Goal: Task Accomplishment & Management: Manage account settings

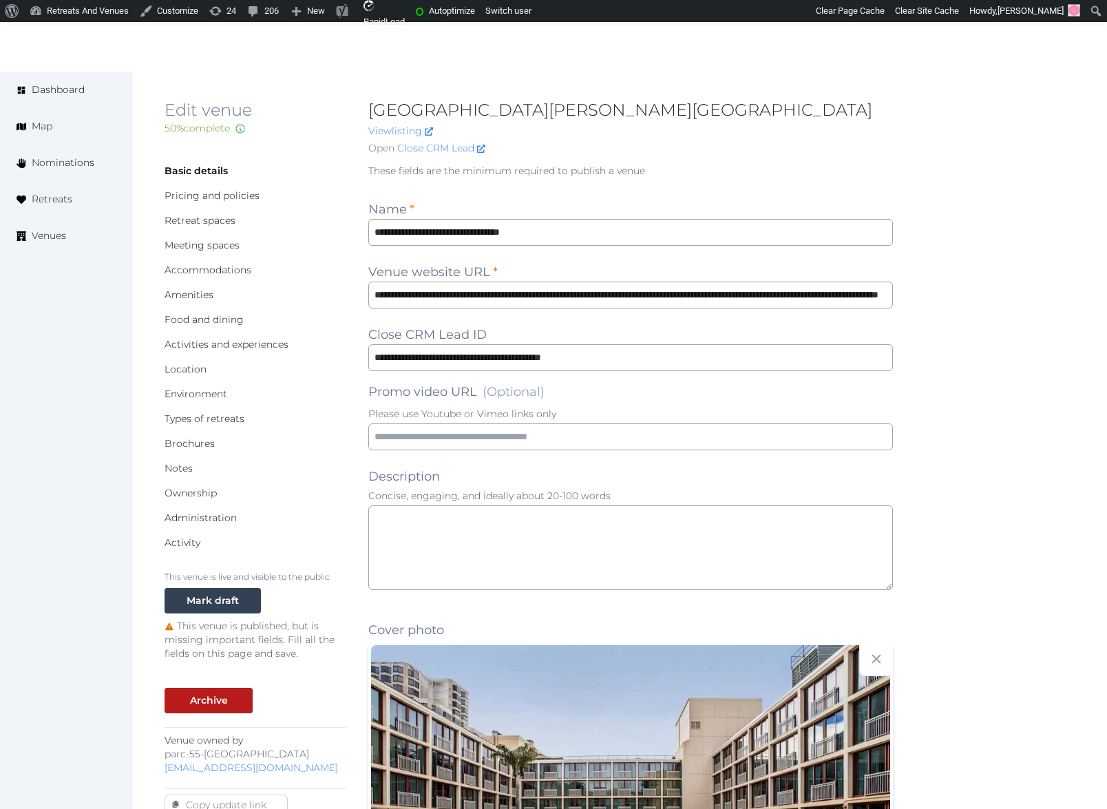
scroll to position [1369, 0]
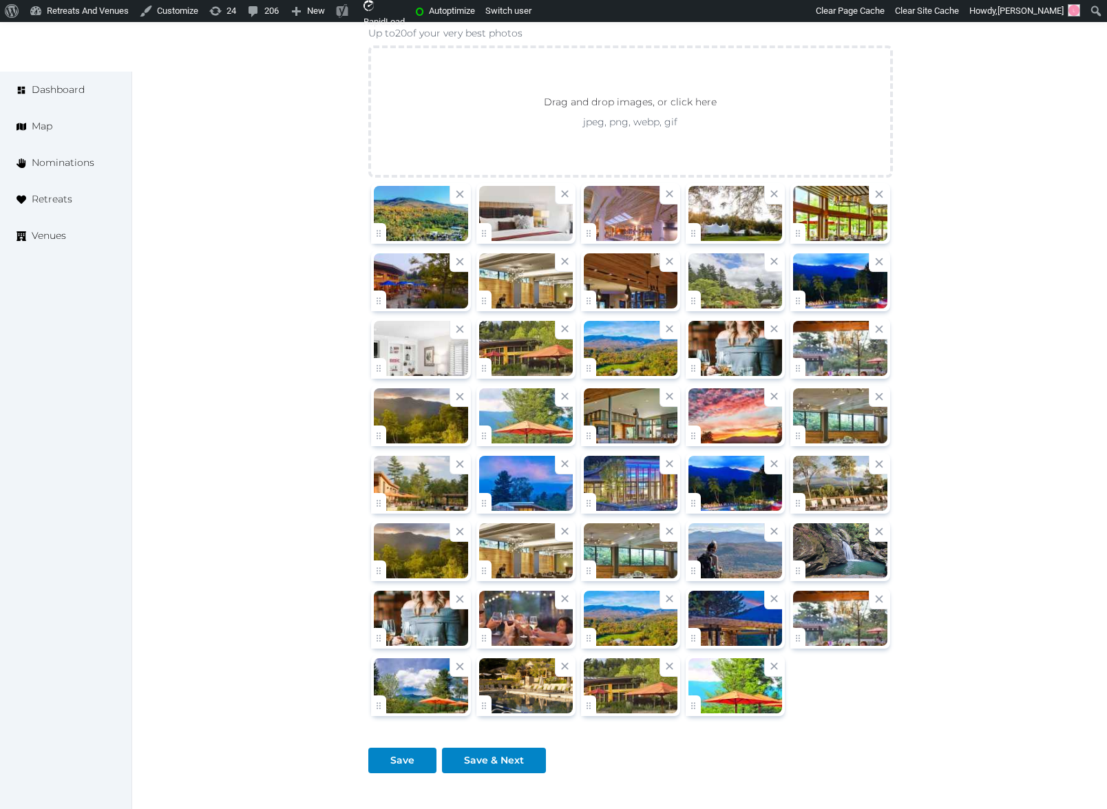
scroll to position [1774, 0]
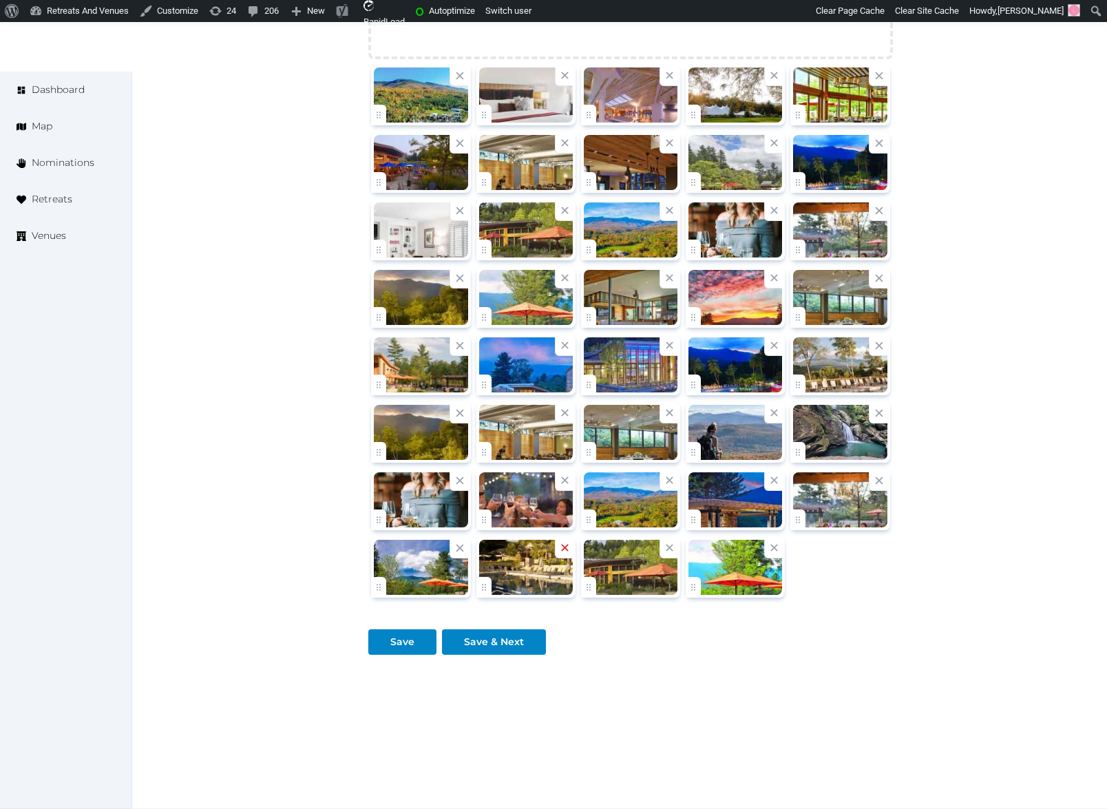
click at [563, 549] on icon at bounding box center [564, 548] width 7 height 7
type textarea "**********"
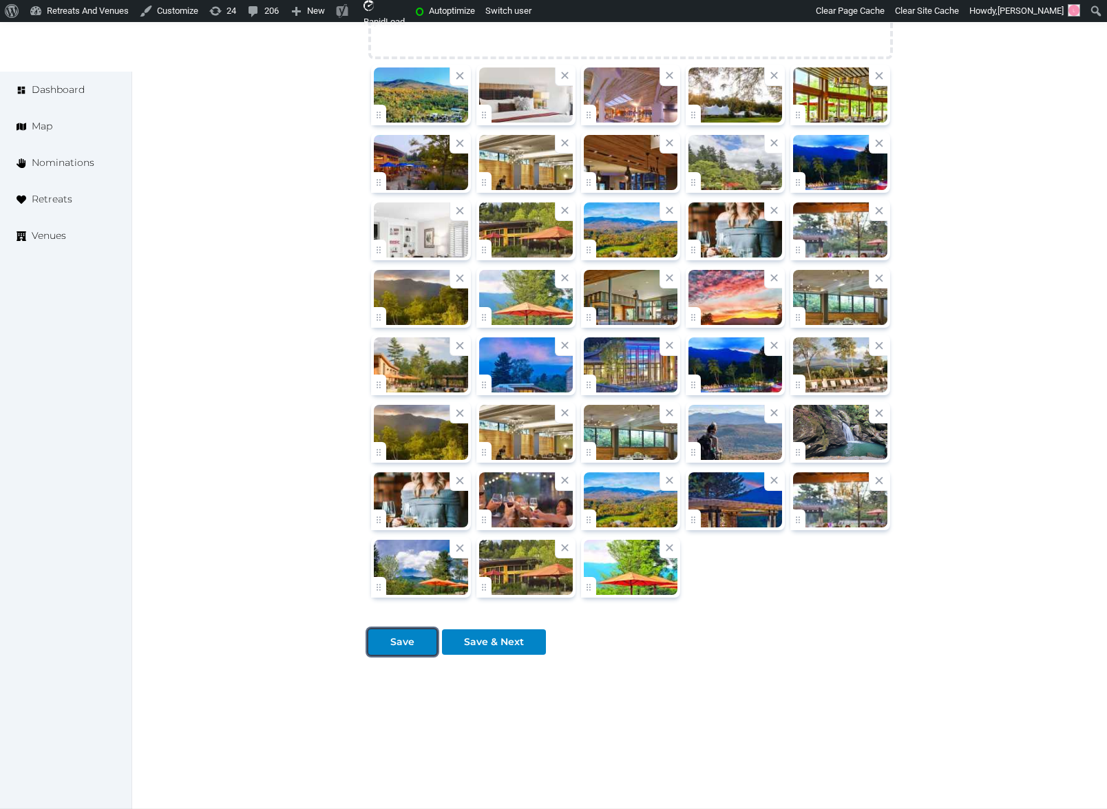
click at [381, 643] on div at bounding box center [379, 642] width 17 height 14
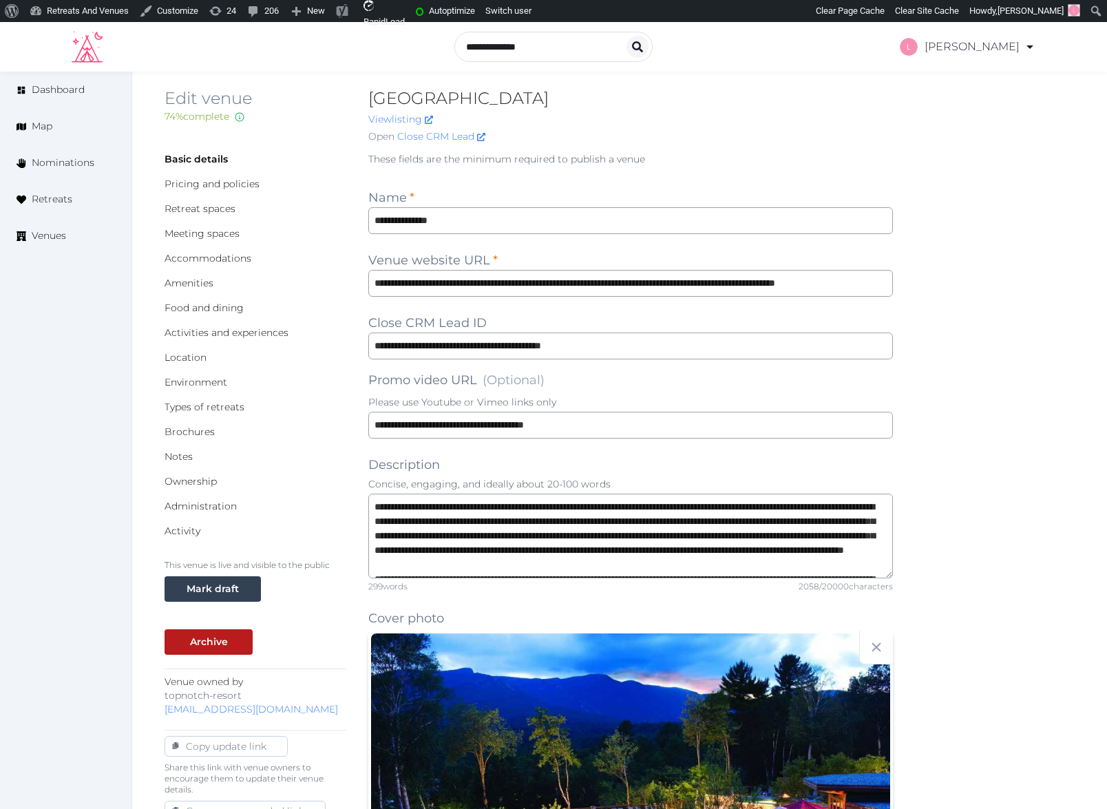
scroll to position [0, 0]
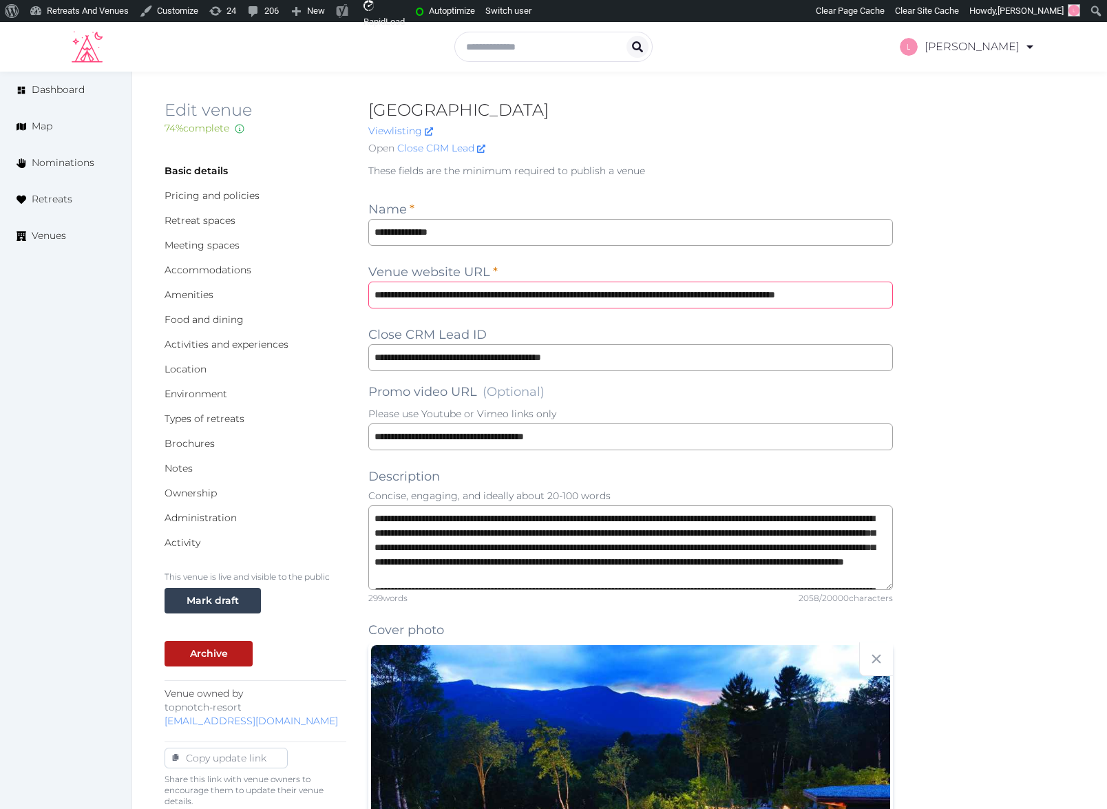
click at [396, 291] on input "**********" at bounding box center [630, 295] width 524 height 27
type input "**********"
type textarea "**********"
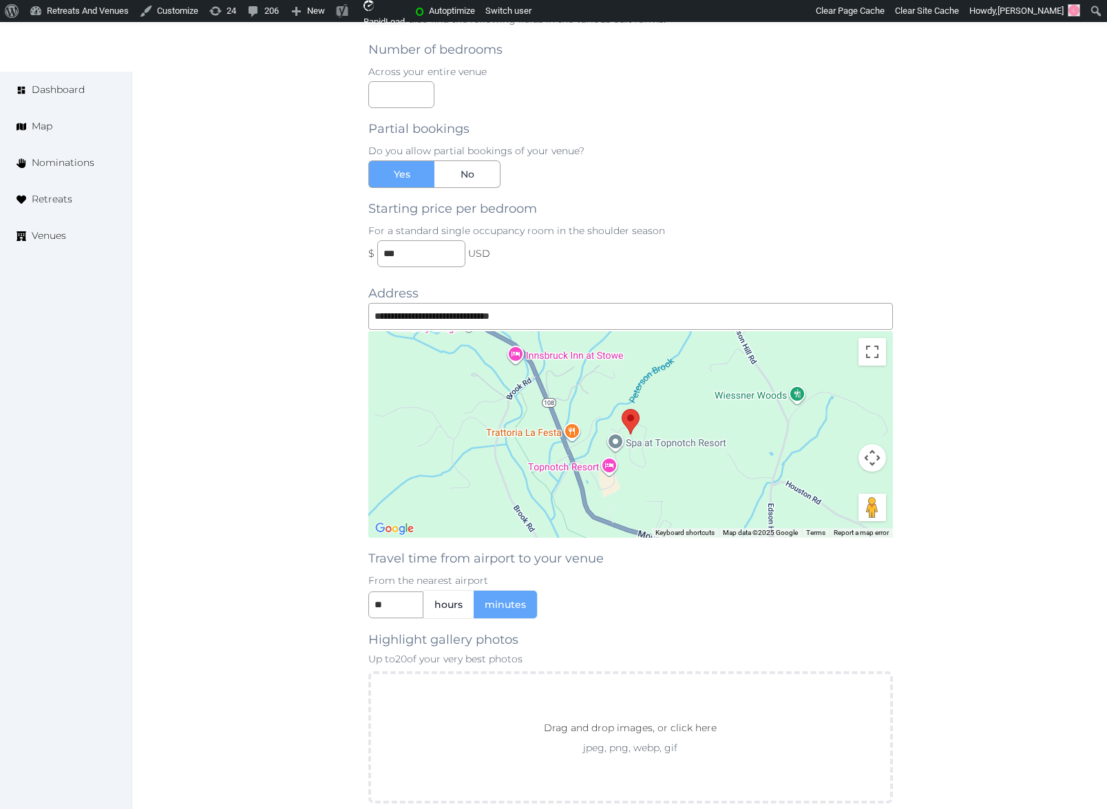
scroll to position [1800, 0]
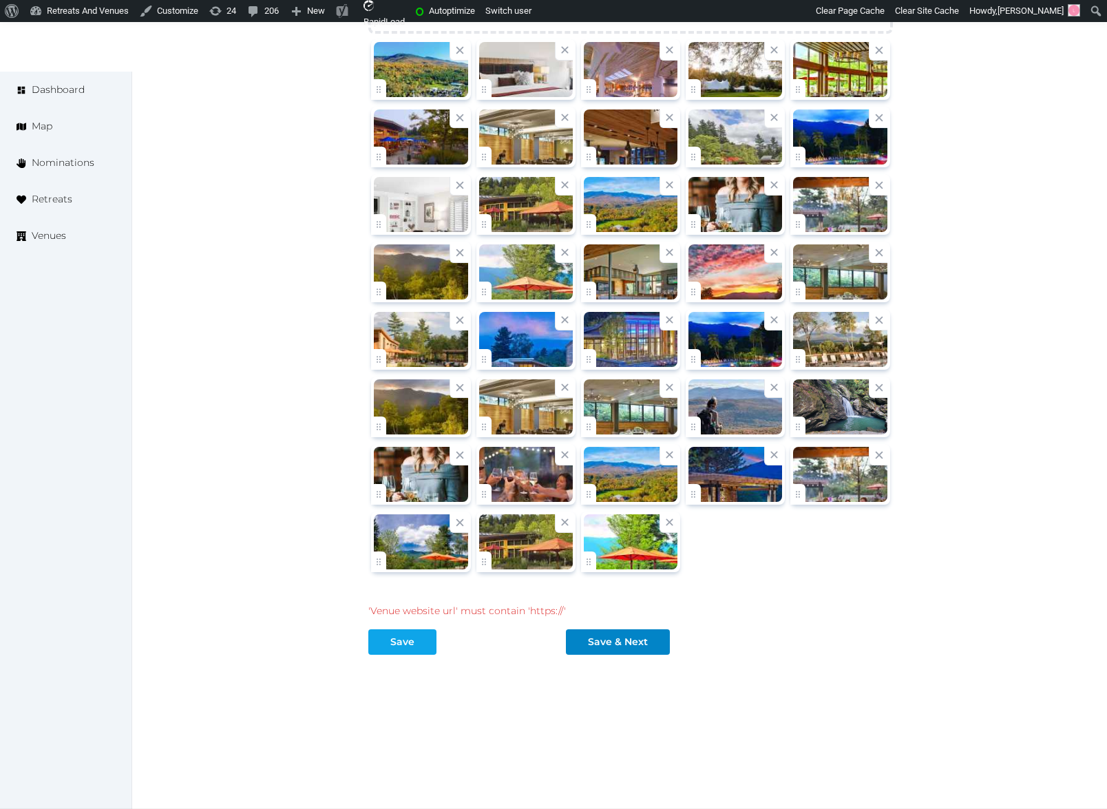
type input "**********"
click at [377, 642] on div at bounding box center [379, 642] width 17 height 14
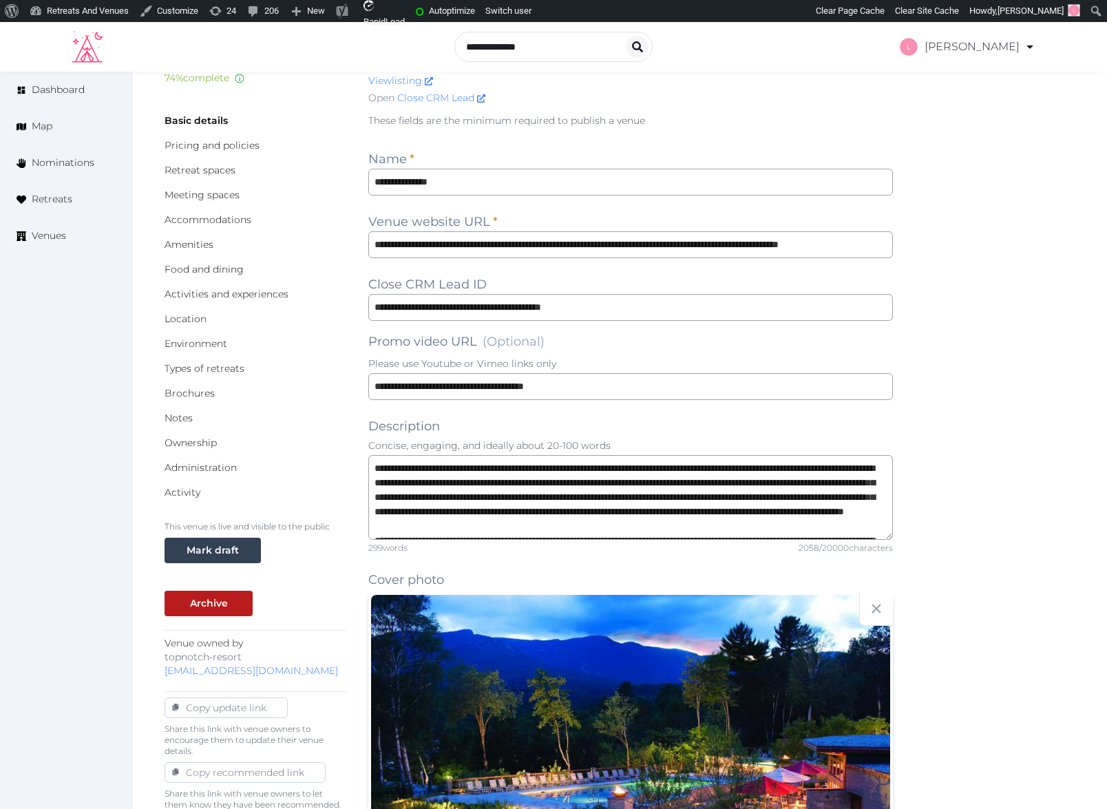
scroll to position [0, 0]
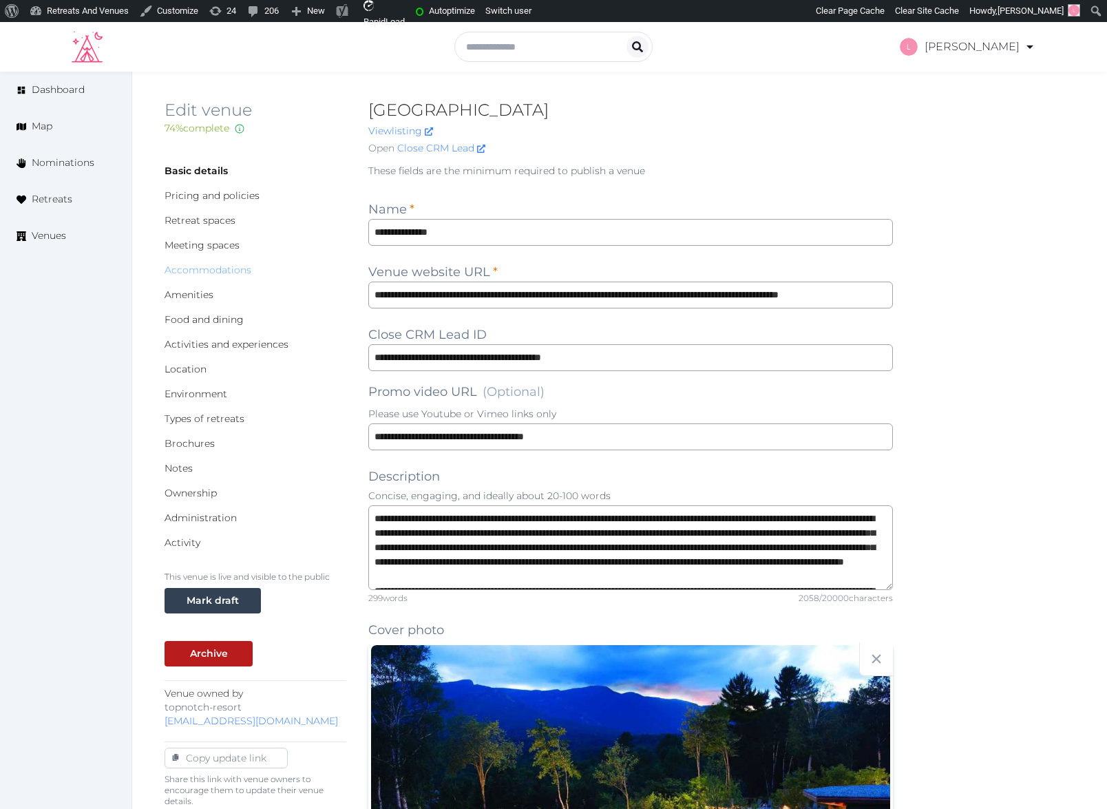
click at [204, 265] on link "Accommodations" at bounding box center [208, 270] width 87 height 12
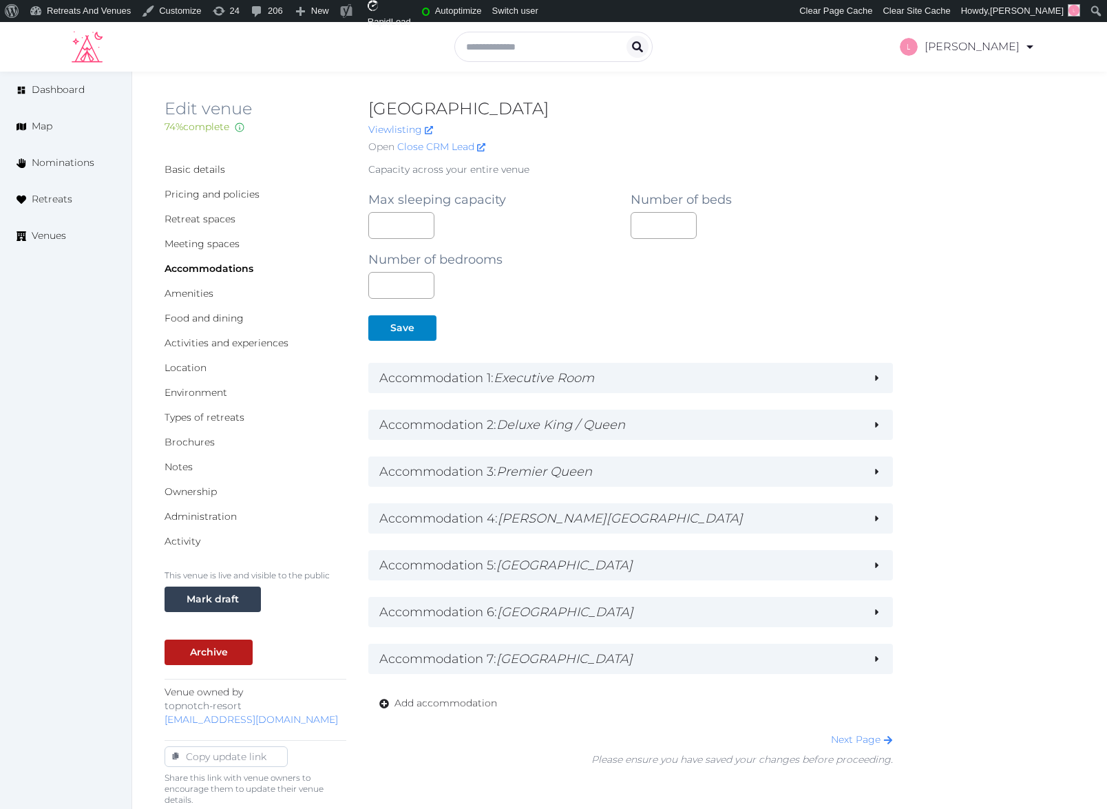
scroll to position [3, 0]
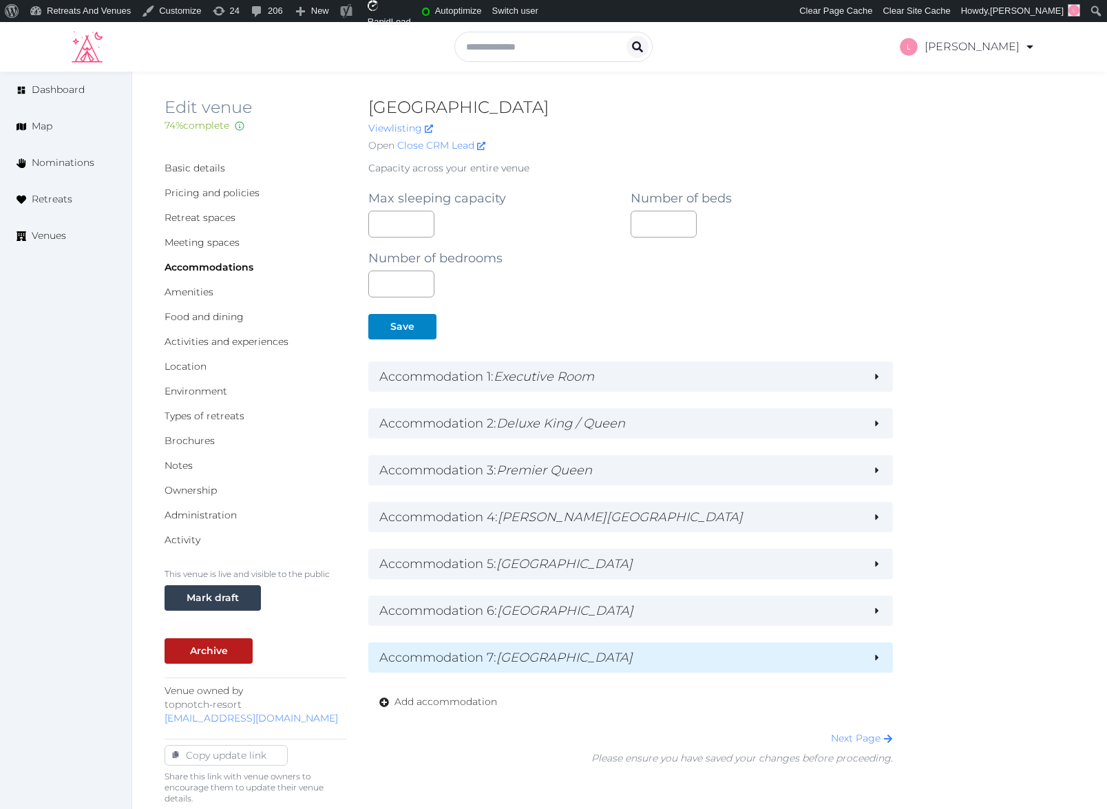
click at [711, 651] on h2 "Accommodation 7 : Gold Brook Suite" at bounding box center [619, 657] width 481 height 19
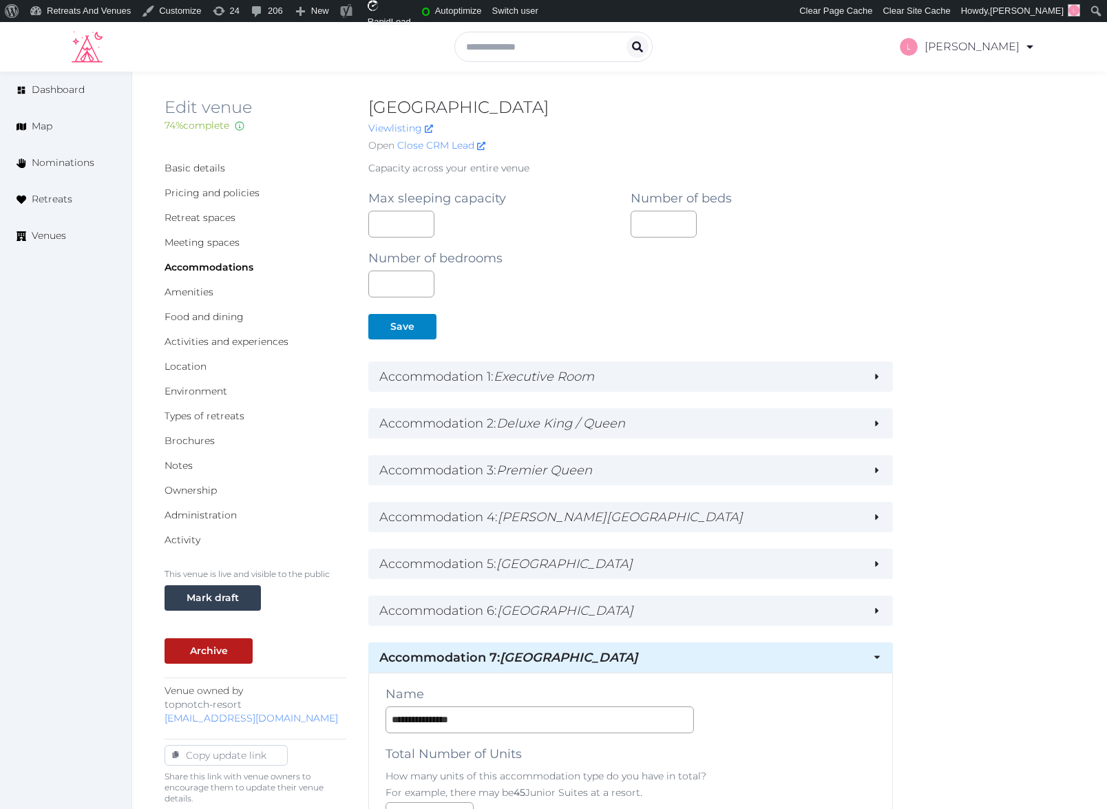
drag, startPoint x: 715, startPoint y: 613, endPoint x: 719, endPoint y: 582, distance: 30.7
click at [714, 612] on h2 "Accommodation 6 : Cotton Brook Suite" at bounding box center [619, 610] width 481 height 19
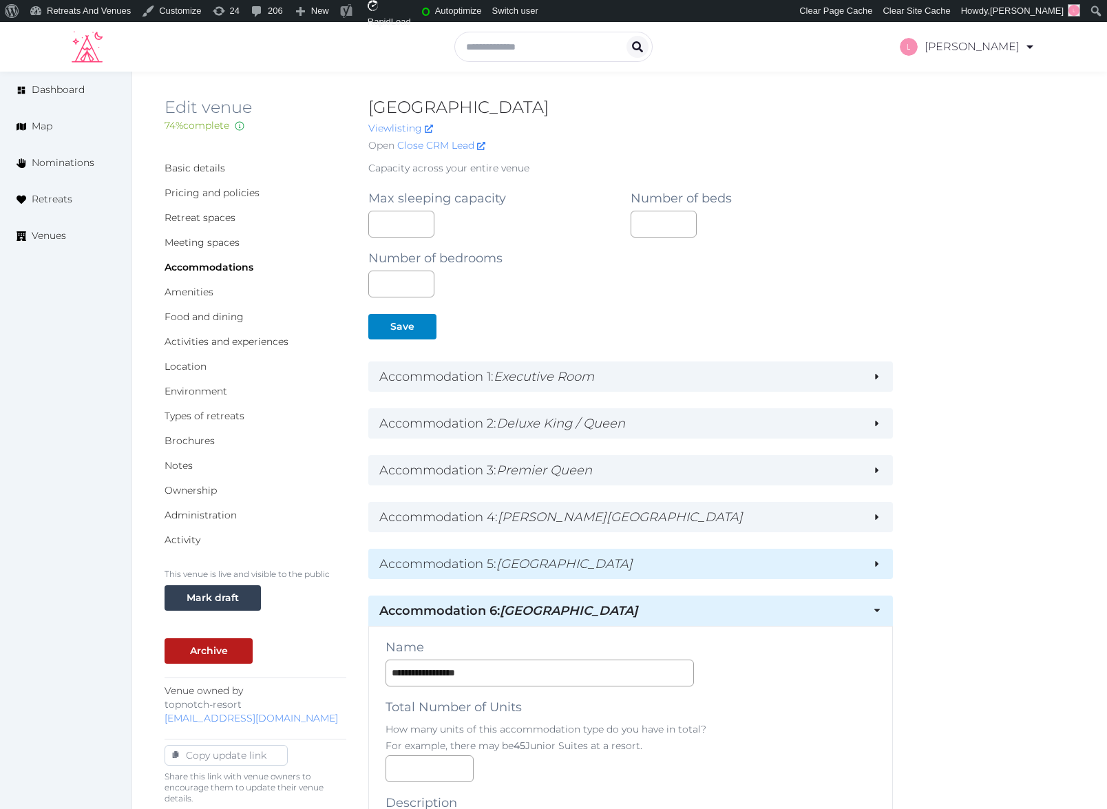
click at [724, 572] on div "Accommodation 5 : West Branch Suite" at bounding box center [630, 564] width 524 height 30
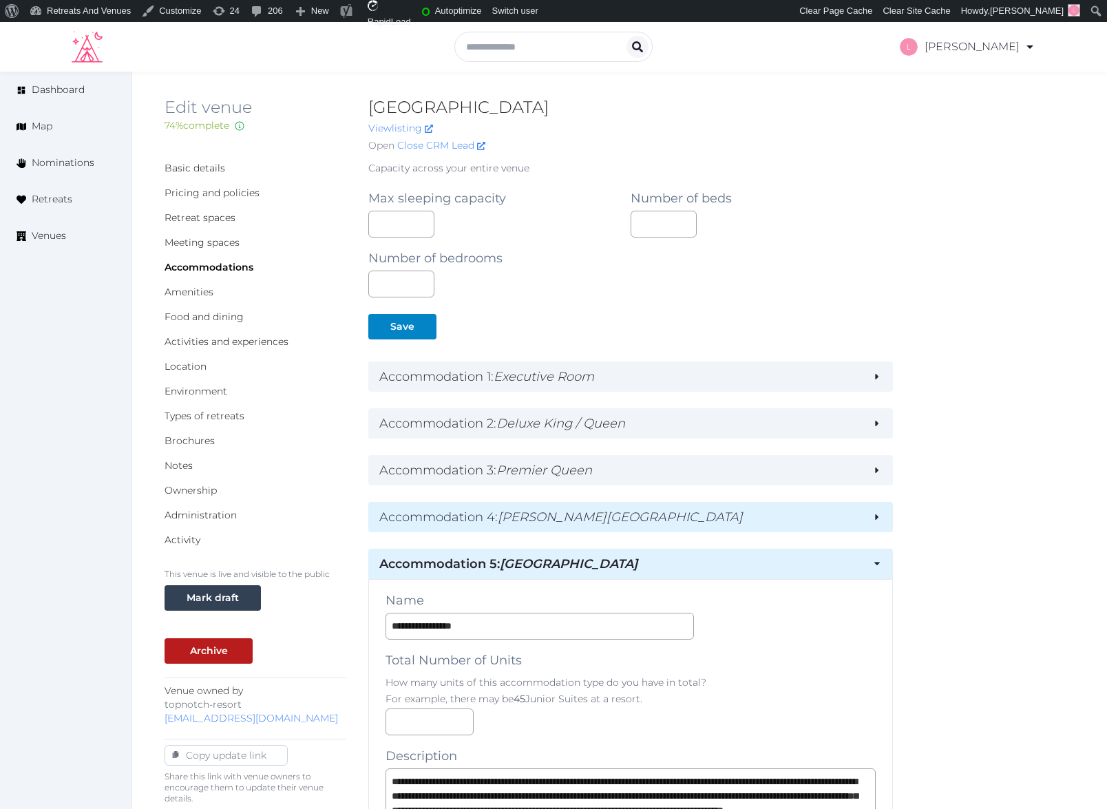
drag, startPoint x: 733, startPoint y: 526, endPoint x: 733, endPoint y: 516, distance: 9.6
click at [733, 526] on h2 "Accommodation 4 : Moss Glen Suite" at bounding box center [619, 516] width 481 height 19
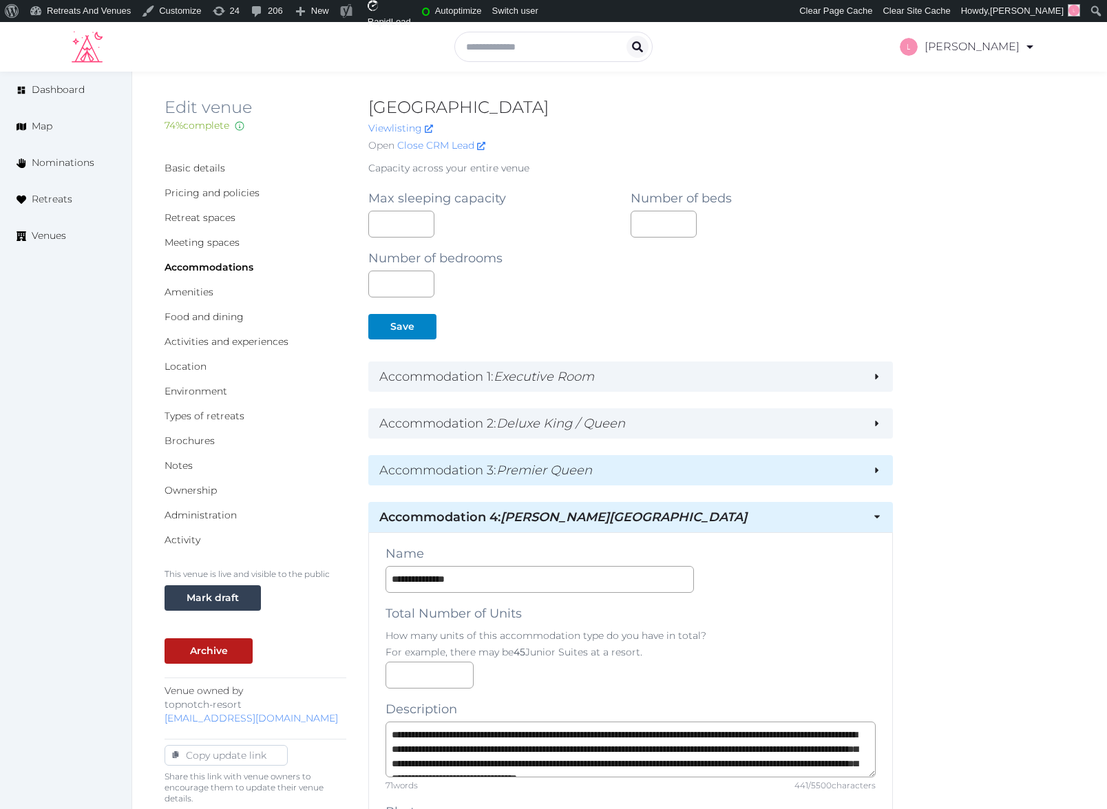
click at [736, 482] on div "Accommodation 3 : Premier Queen" at bounding box center [630, 470] width 524 height 30
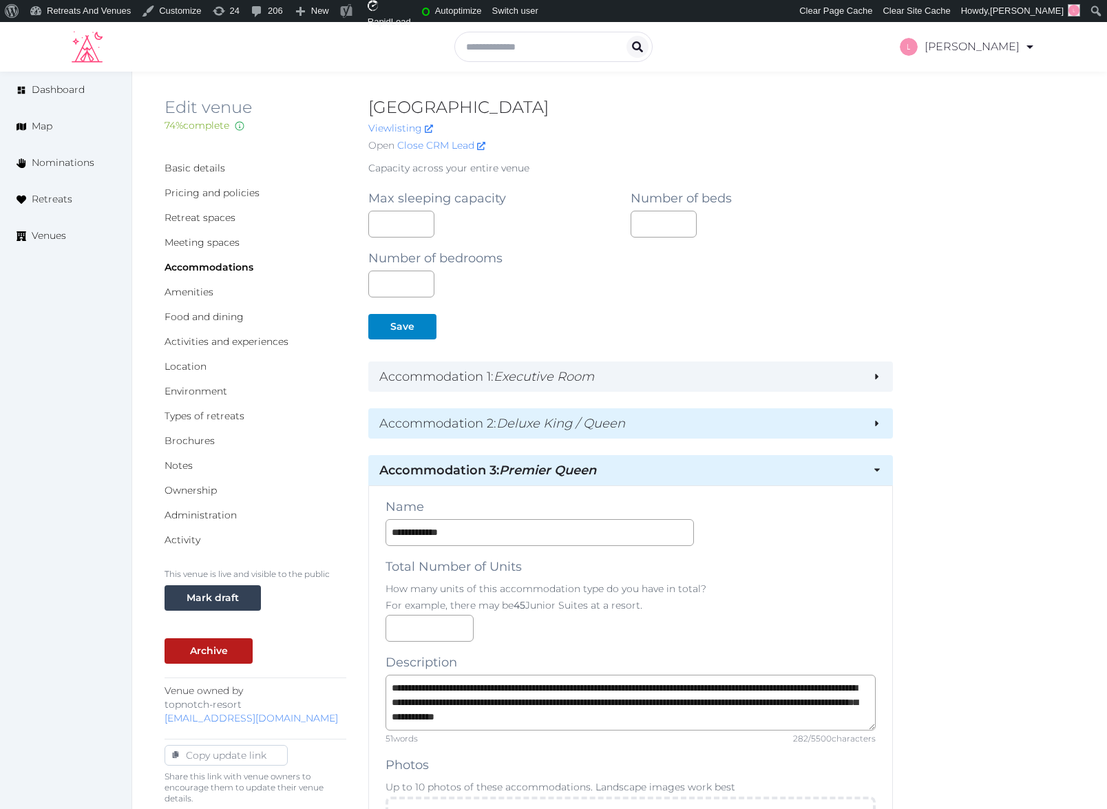
click at [742, 428] on h2 "Accommodation 2 : Deluxe King / Queen" at bounding box center [619, 423] width 481 height 19
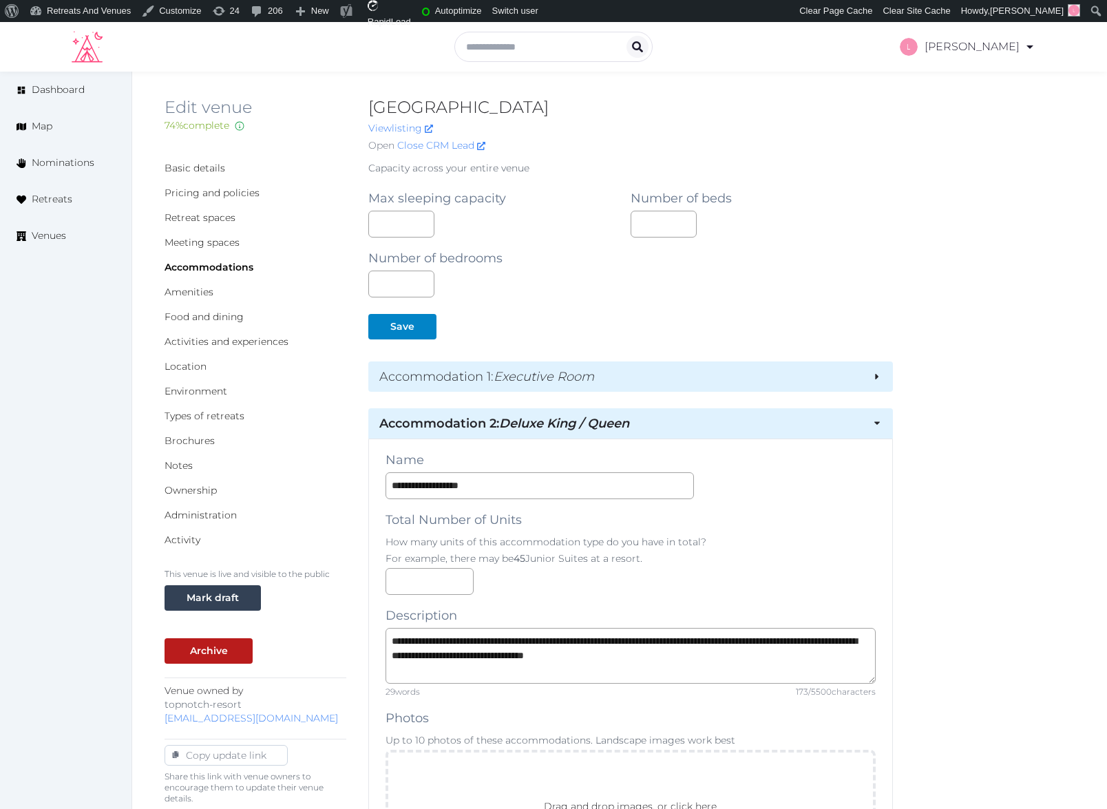
click at [747, 380] on h2 "Accommodation 1 : Executive Room" at bounding box center [619, 376] width 481 height 19
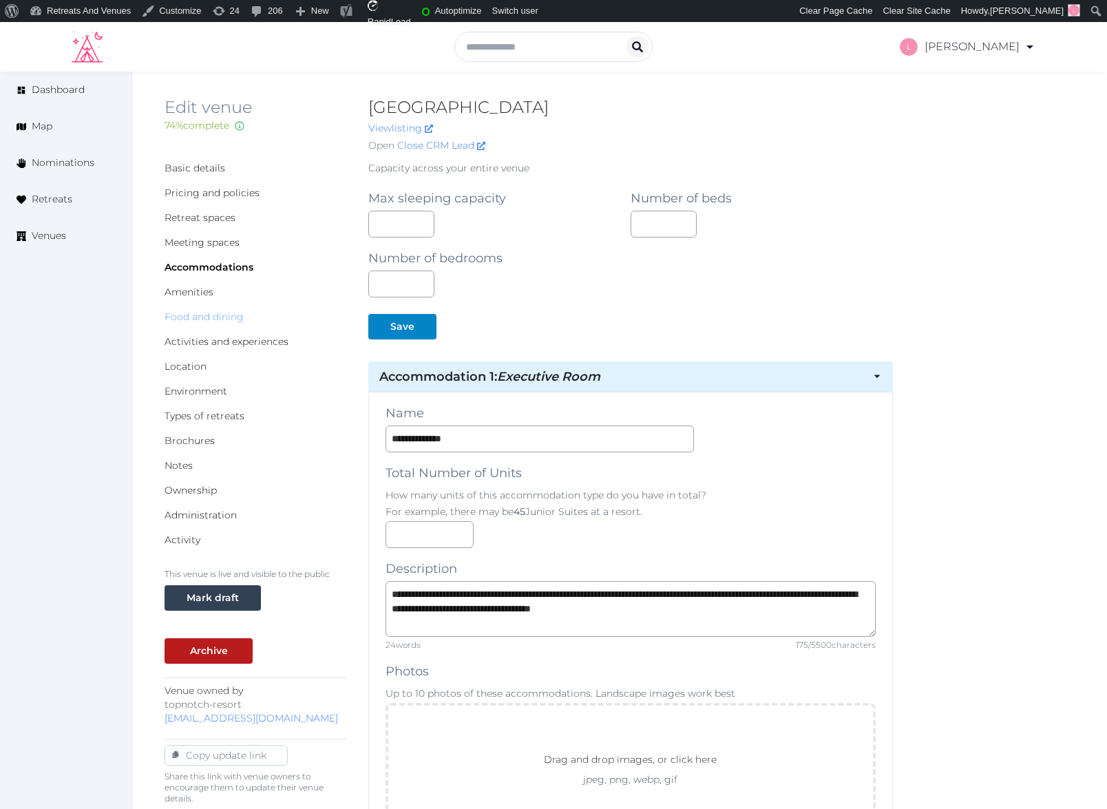
click at [188, 313] on link "Food and dining" at bounding box center [204, 317] width 79 height 12
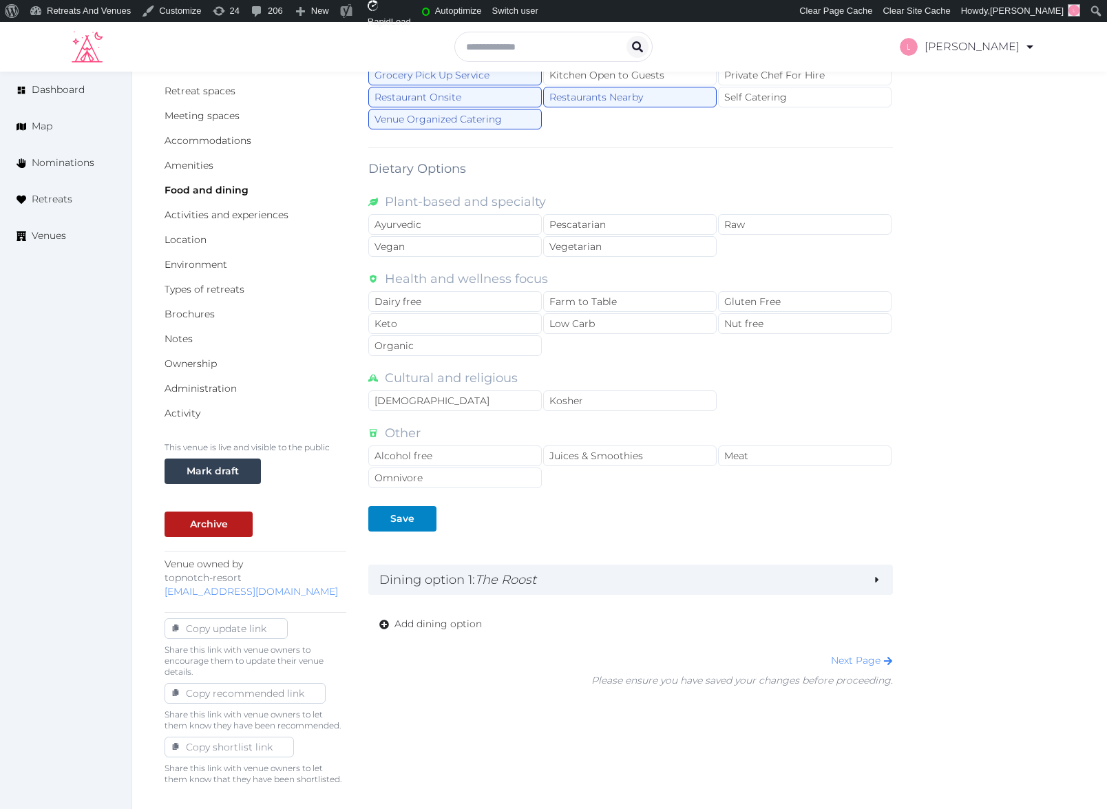
scroll to position [162, 0]
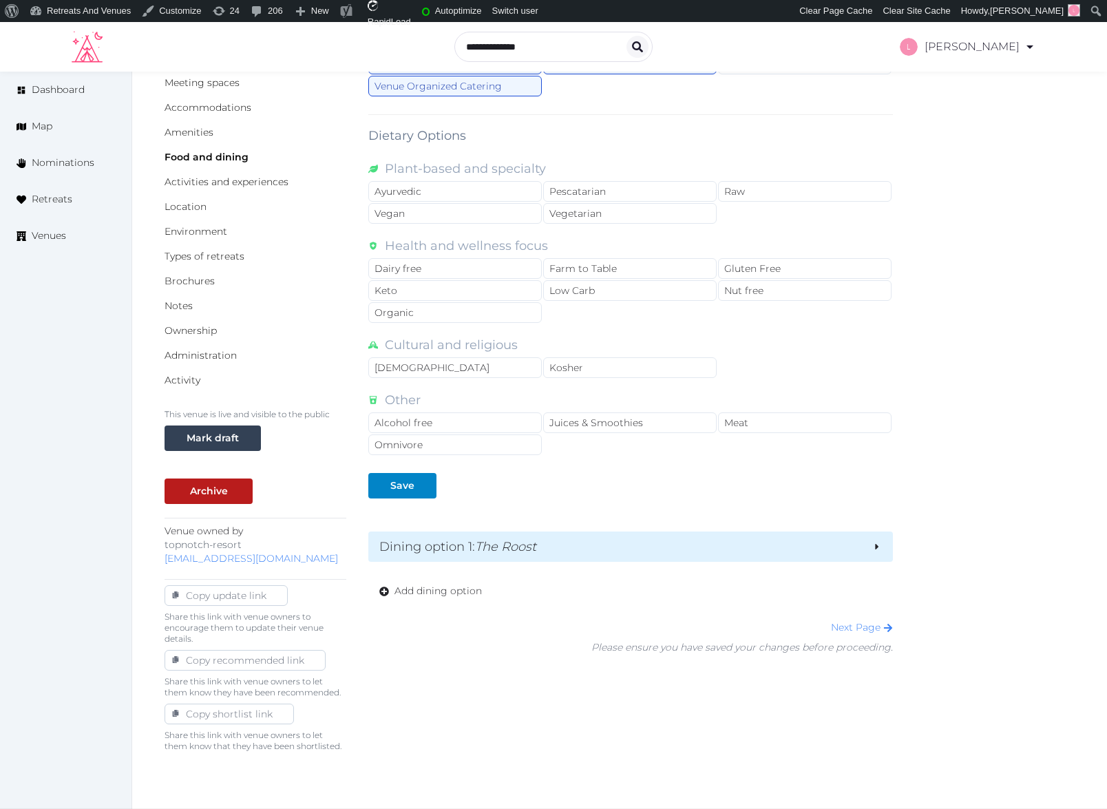
click at [738, 554] on h2 "Dining option 1 : The Roost" at bounding box center [619, 546] width 481 height 19
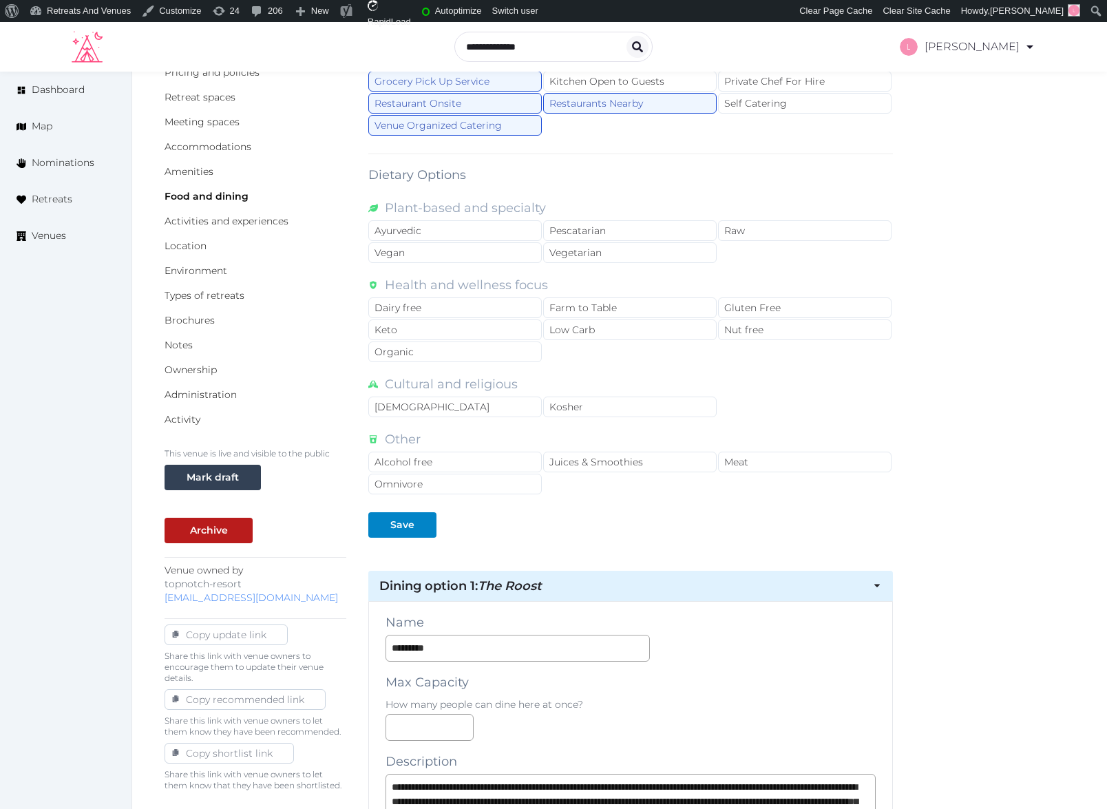
scroll to position [109, 0]
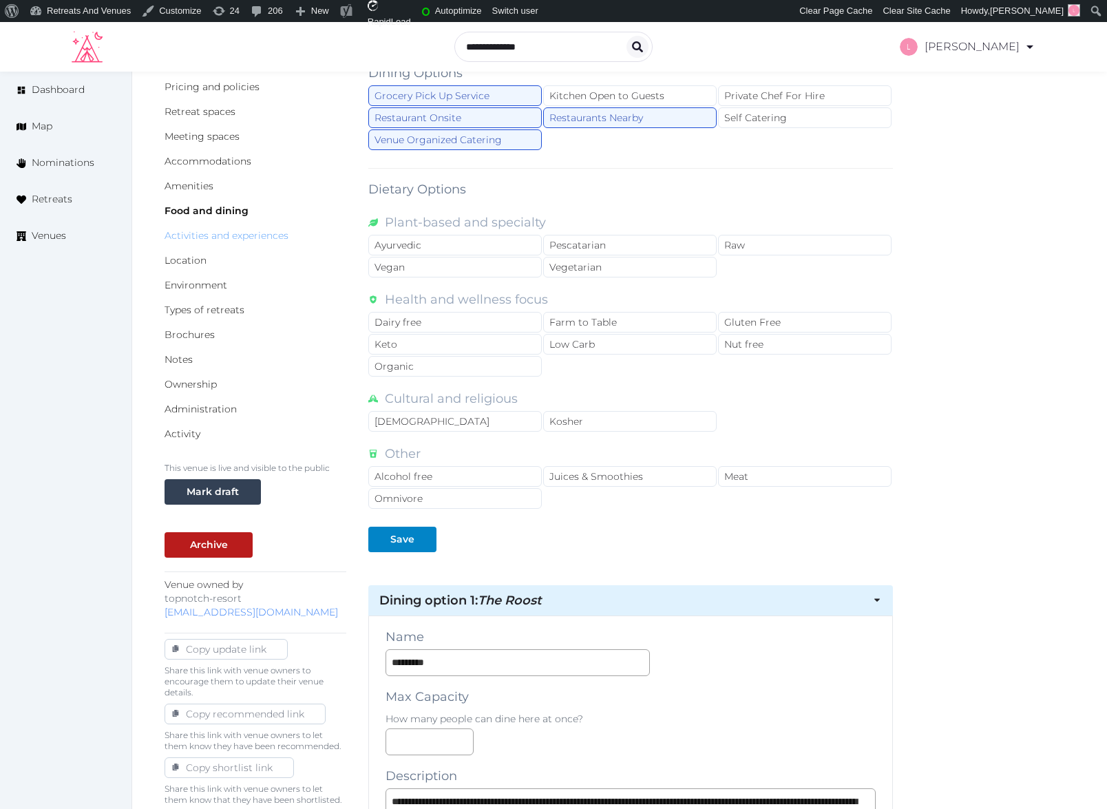
click at [197, 233] on link "Activities and experiences" at bounding box center [227, 235] width 124 height 12
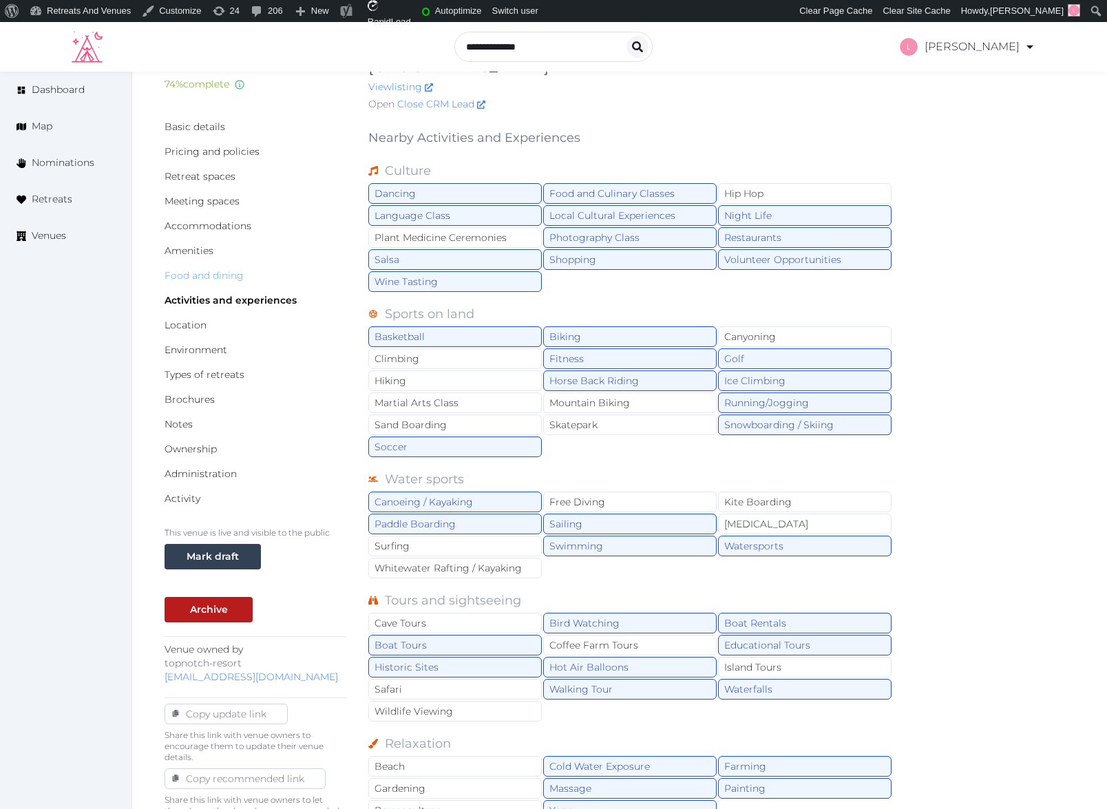
scroll to position [40, 0]
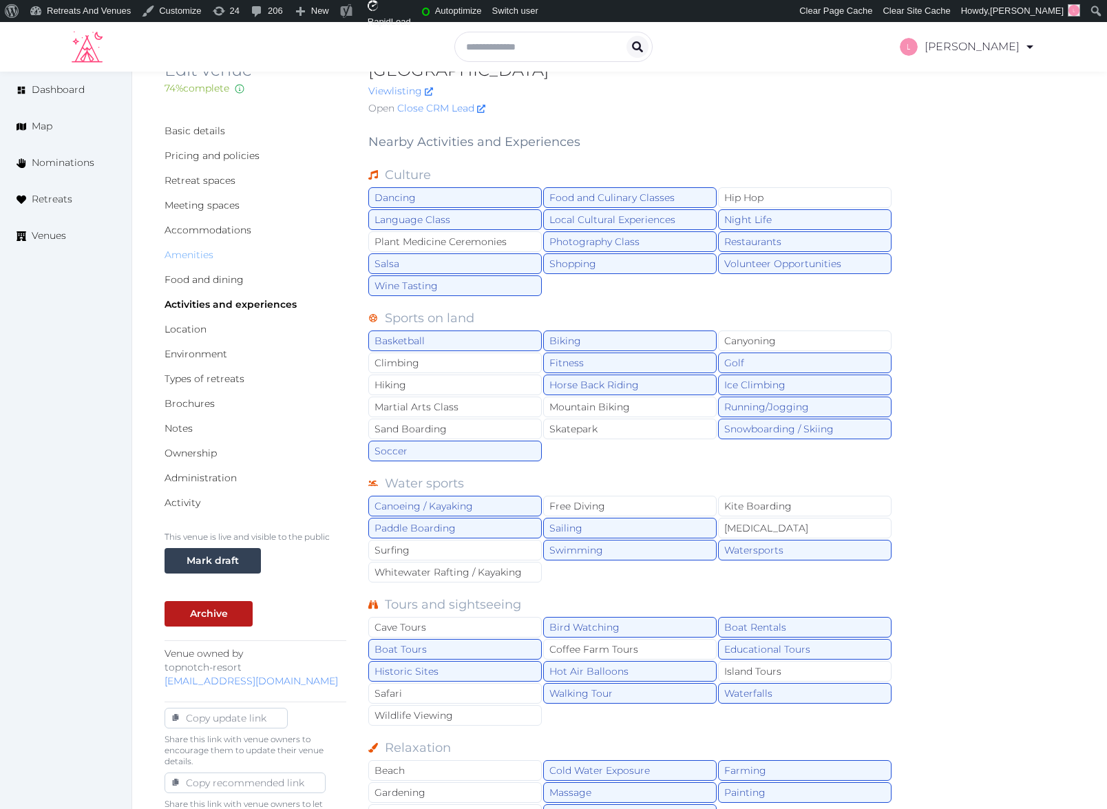
click at [204, 260] on link "Amenities" at bounding box center [189, 255] width 49 height 12
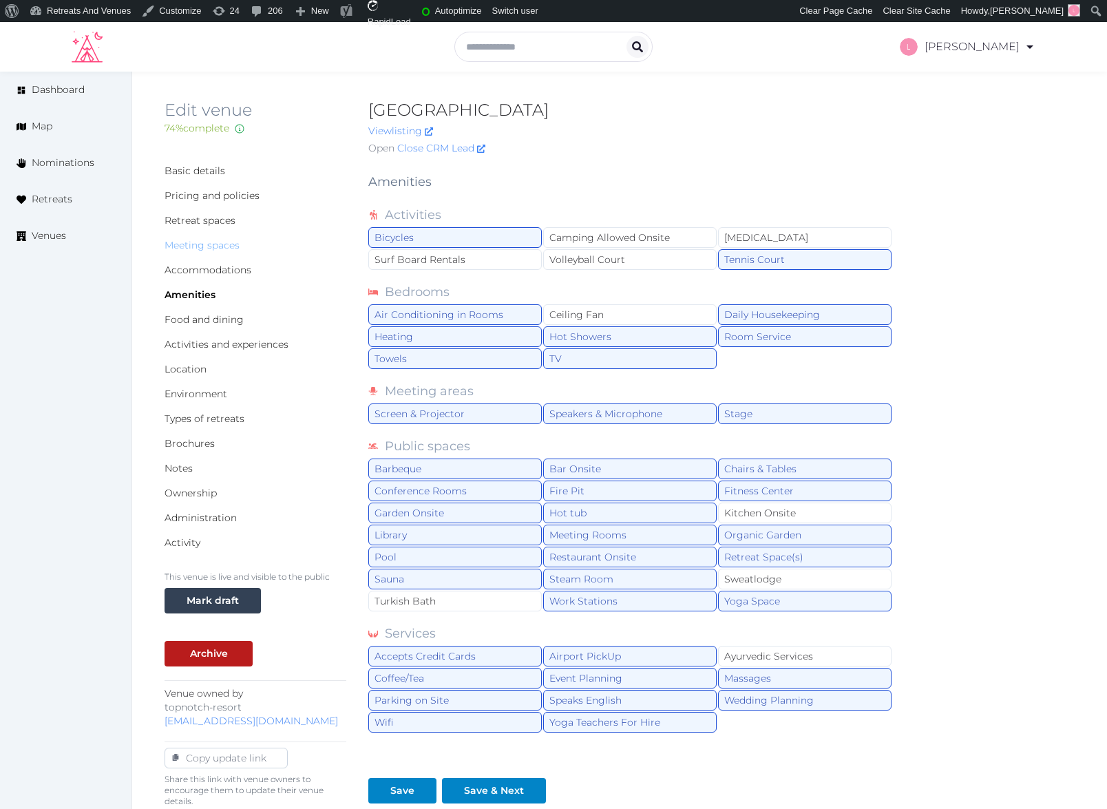
click at [194, 246] on link "Meeting spaces" at bounding box center [202, 245] width 75 height 12
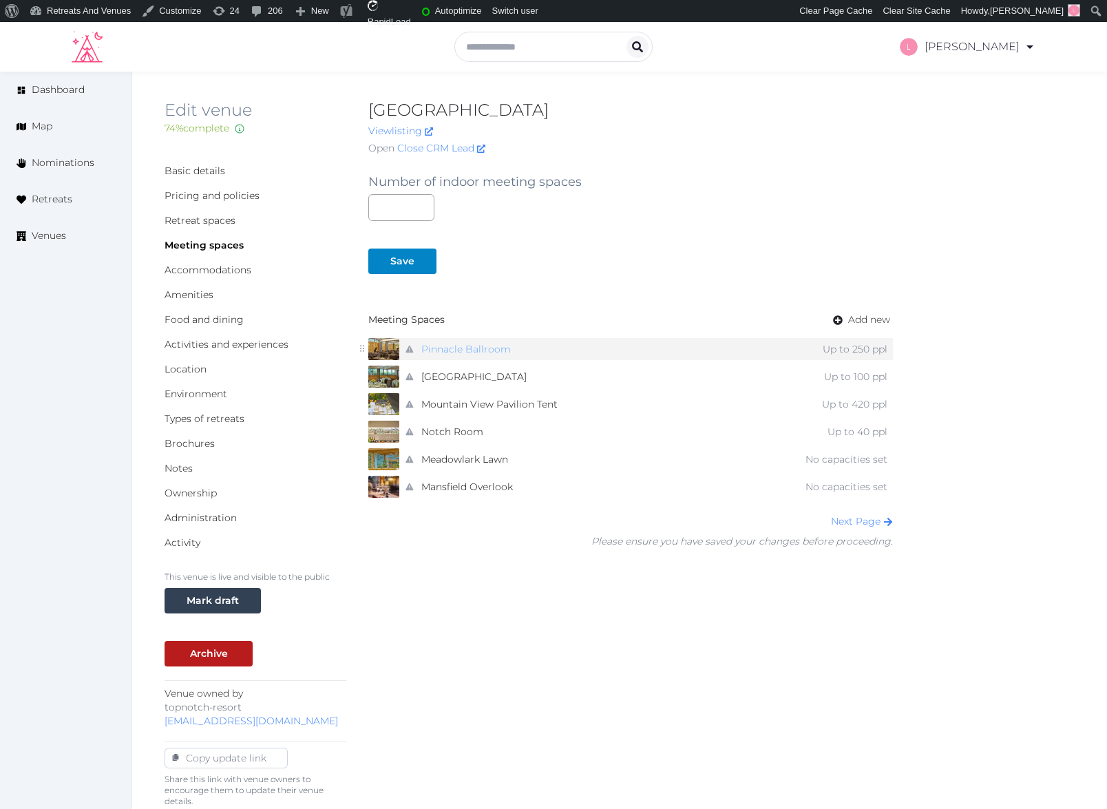
click at [463, 352] on link "Pinnacle Ballroom" at bounding box center [466, 349] width 90 height 20
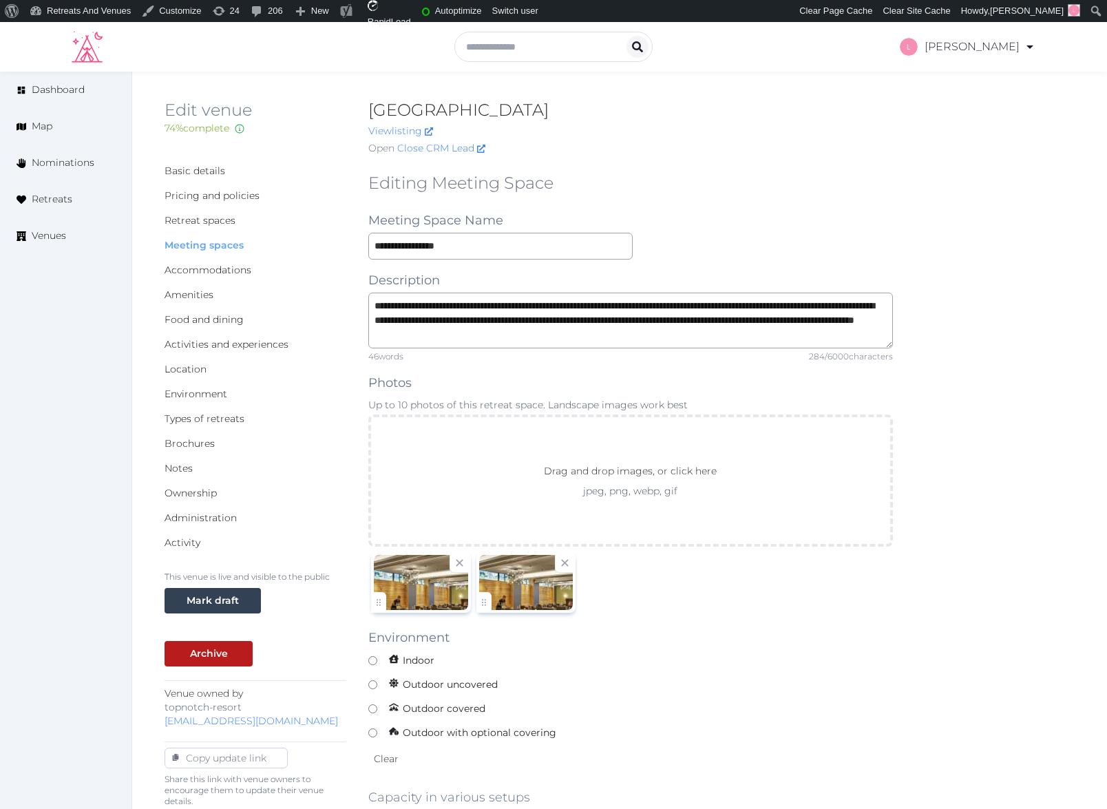
click at [213, 243] on link "Meeting spaces" at bounding box center [204, 245] width 79 height 12
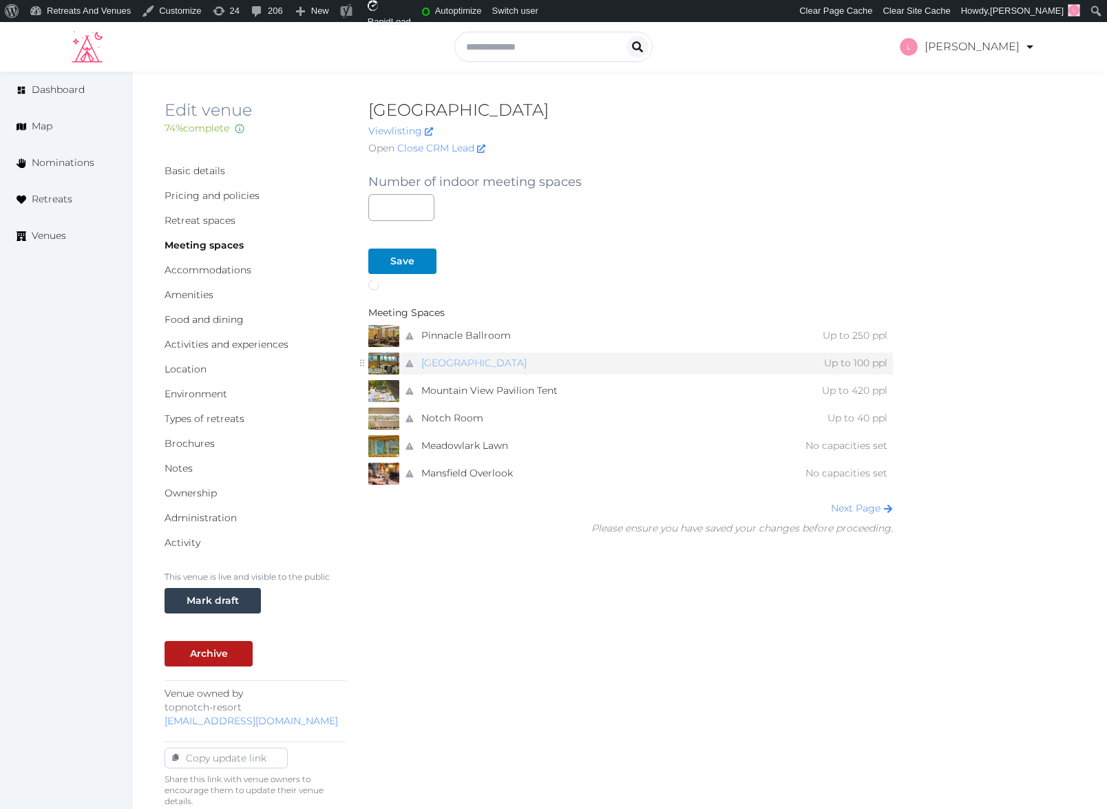
click at [485, 366] on link "Summit Room" at bounding box center [473, 363] width 105 height 20
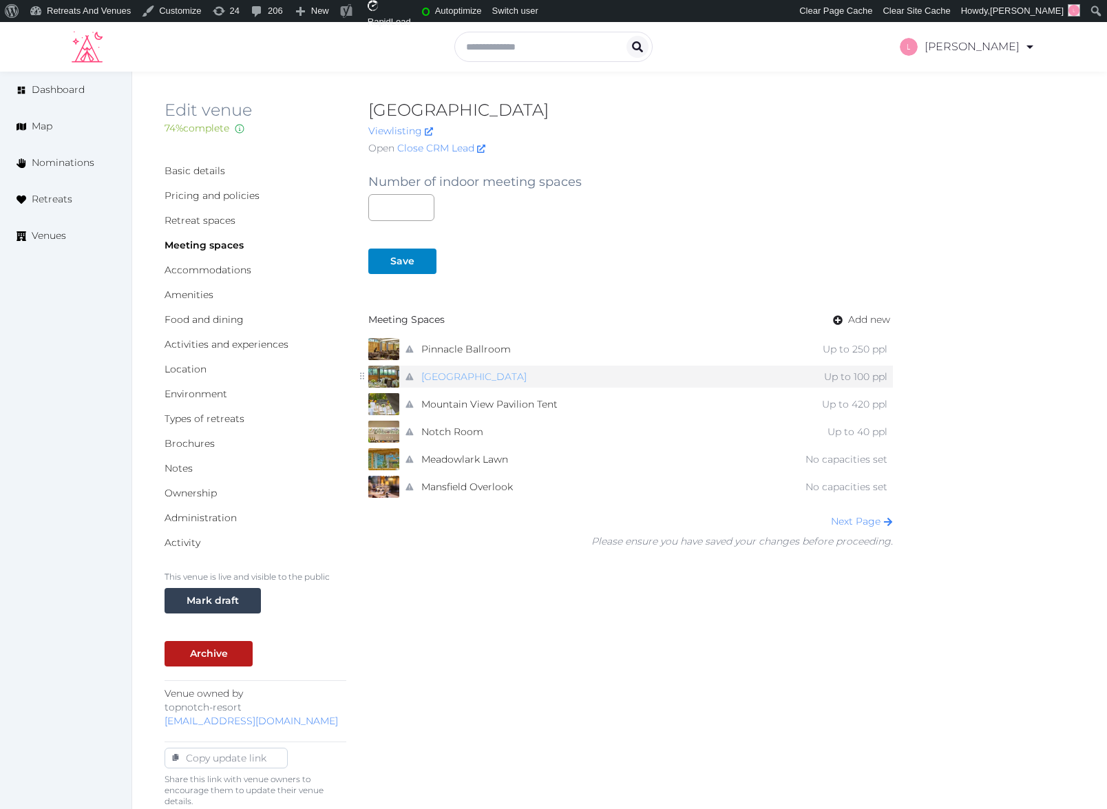
click at [482, 374] on link "Summit Room" at bounding box center [473, 377] width 105 height 20
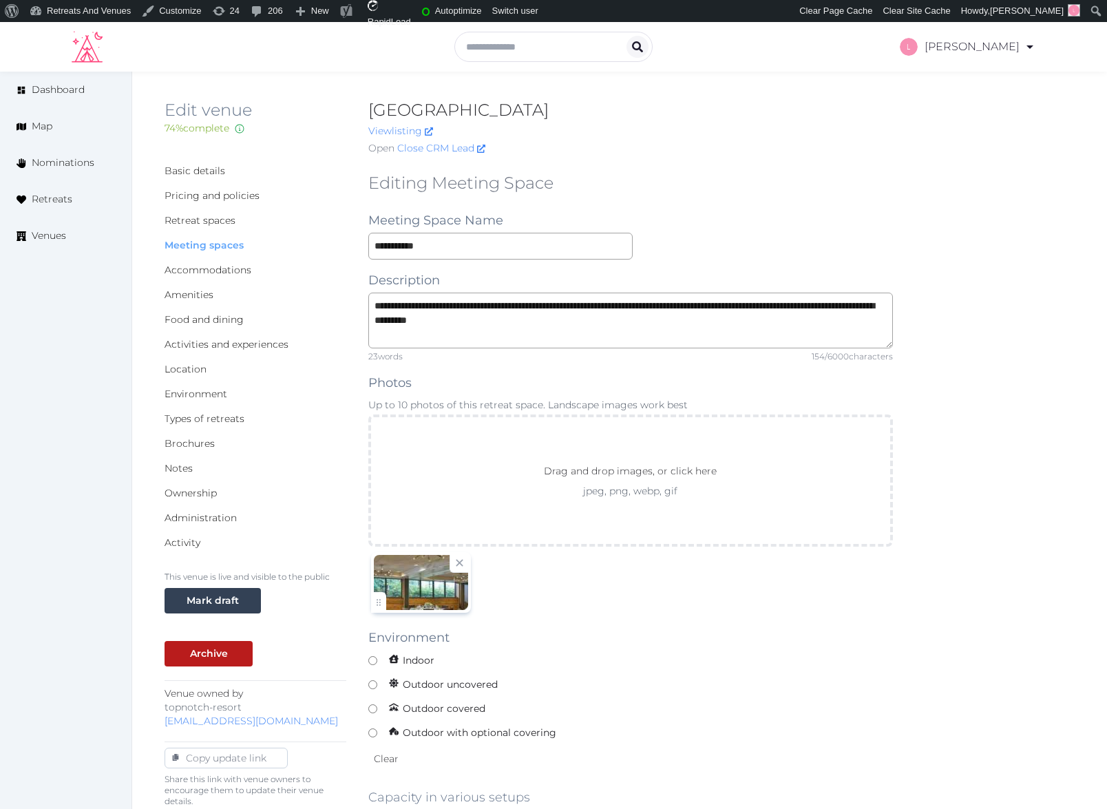
click at [213, 246] on link "Meeting spaces" at bounding box center [204, 245] width 79 height 12
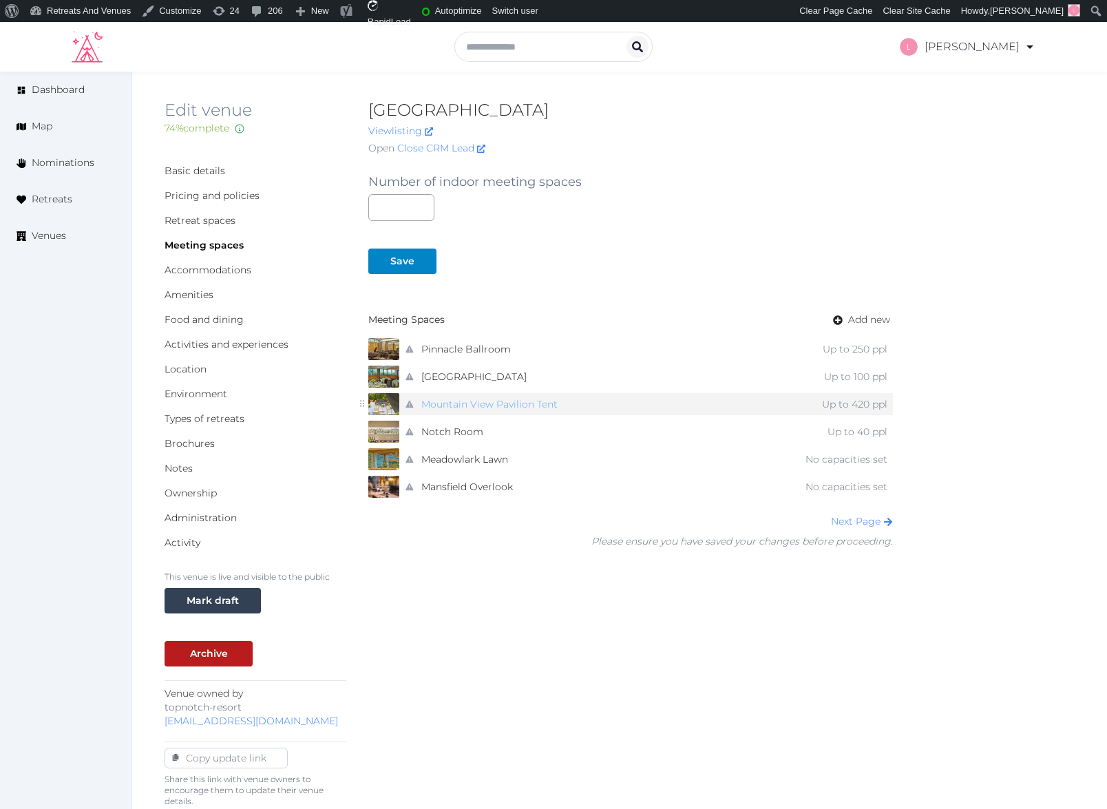
click at [467, 405] on link "Mountain View Pavilion Tent" at bounding box center [489, 405] width 136 height 20
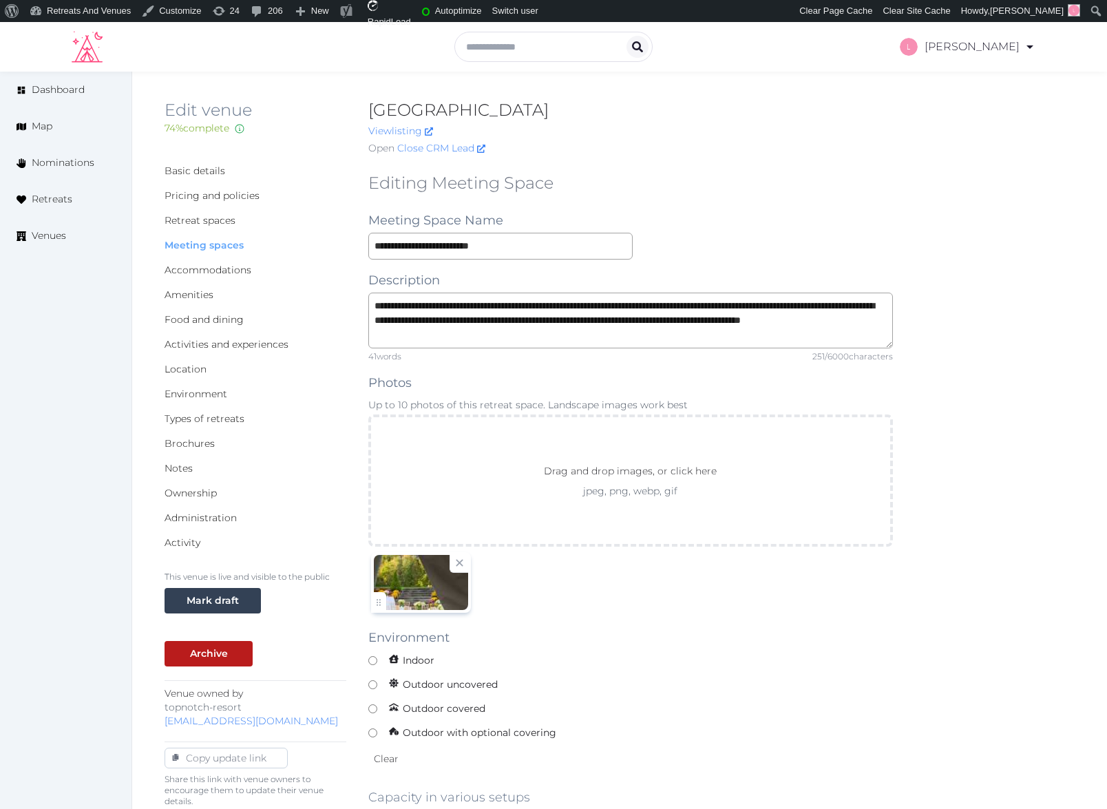
click at [189, 249] on link "Meeting spaces" at bounding box center [204, 245] width 79 height 12
